Goal: Information Seeking & Learning: Learn about a topic

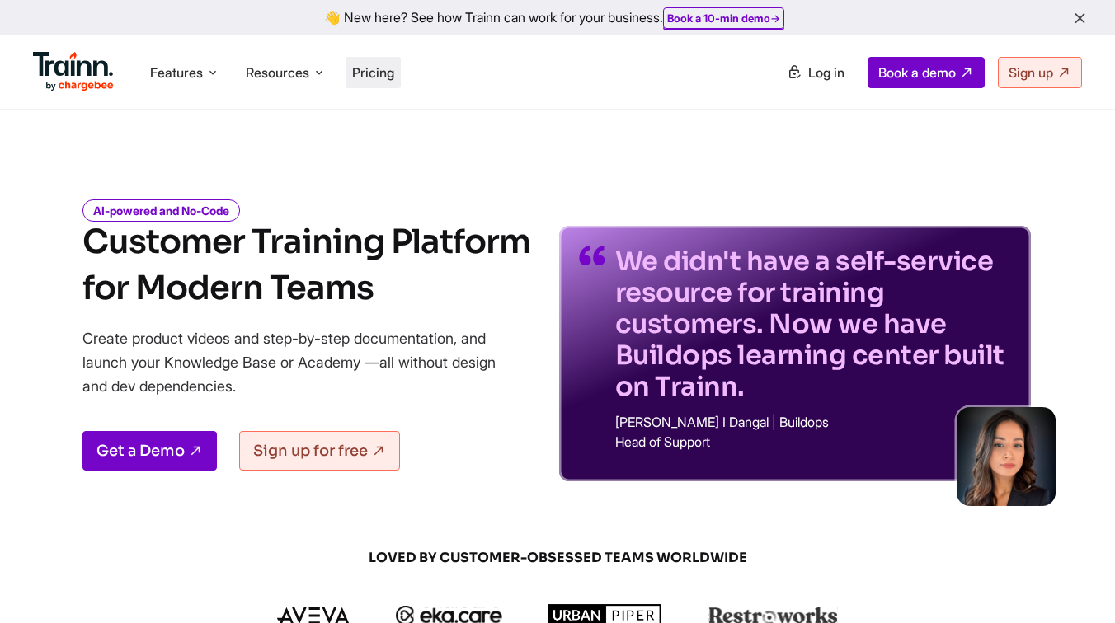
click at [385, 86] on li "Pricing" at bounding box center [372, 72] width 55 height 31
click at [379, 73] on span "Pricing" at bounding box center [373, 72] width 42 height 16
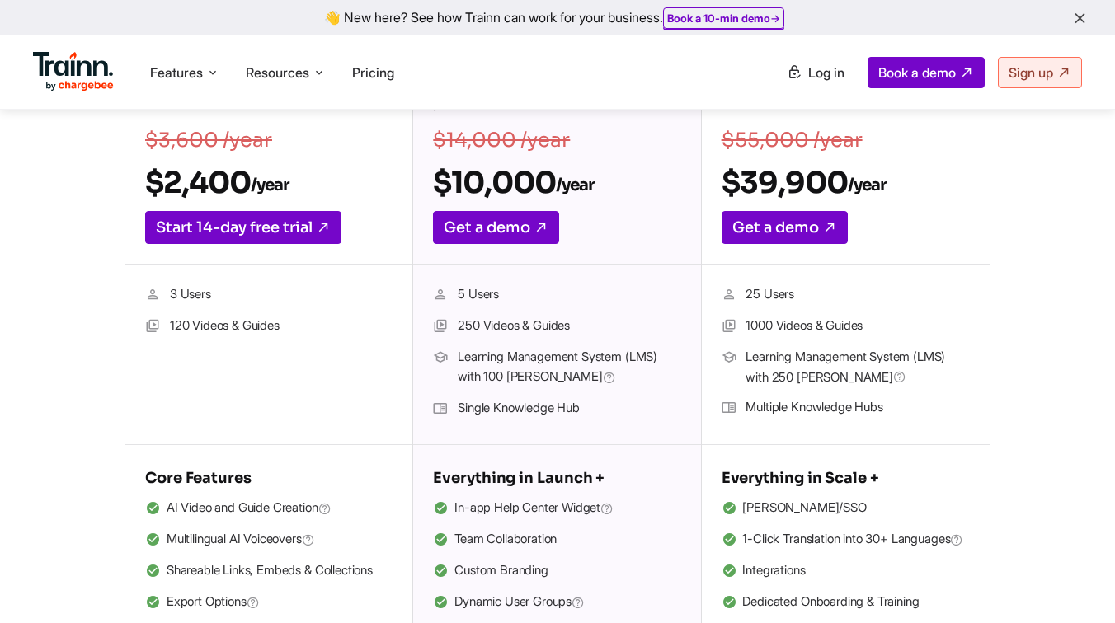
scroll to position [389, 0]
